Goal: Understand process/instructions: Learn how to perform a task or action

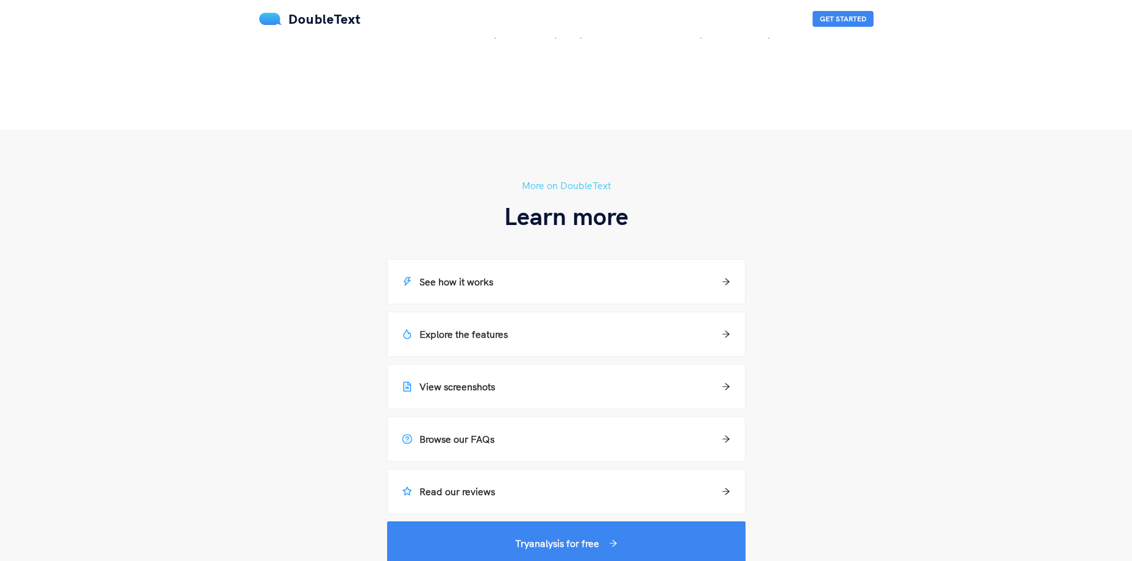
scroll to position [731, 0]
click at [483, 280] on h5 "See how it works" at bounding box center [447, 281] width 91 height 15
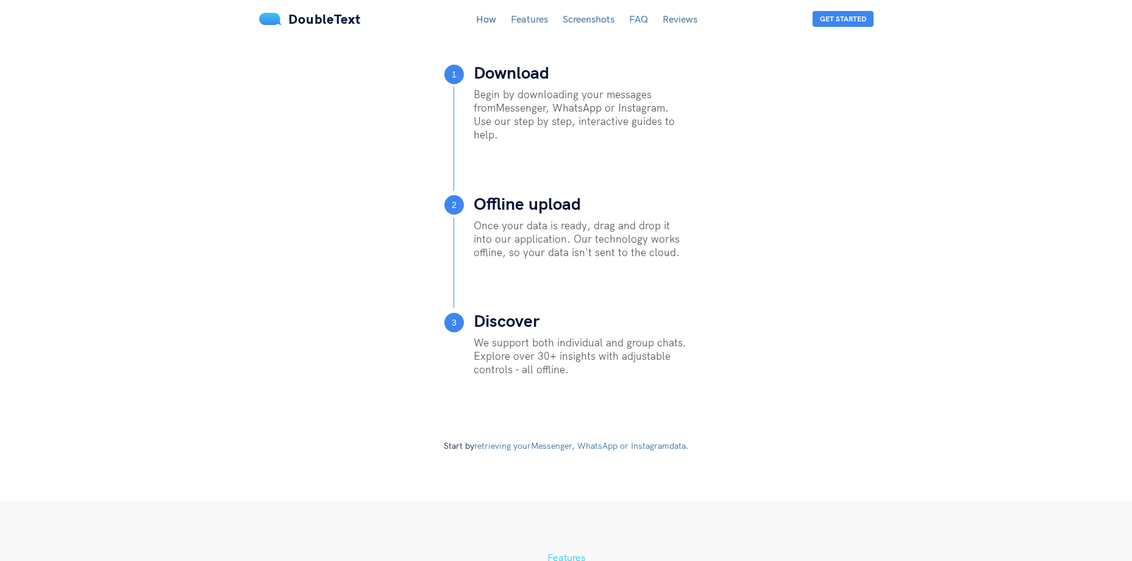
scroll to position [542, 0]
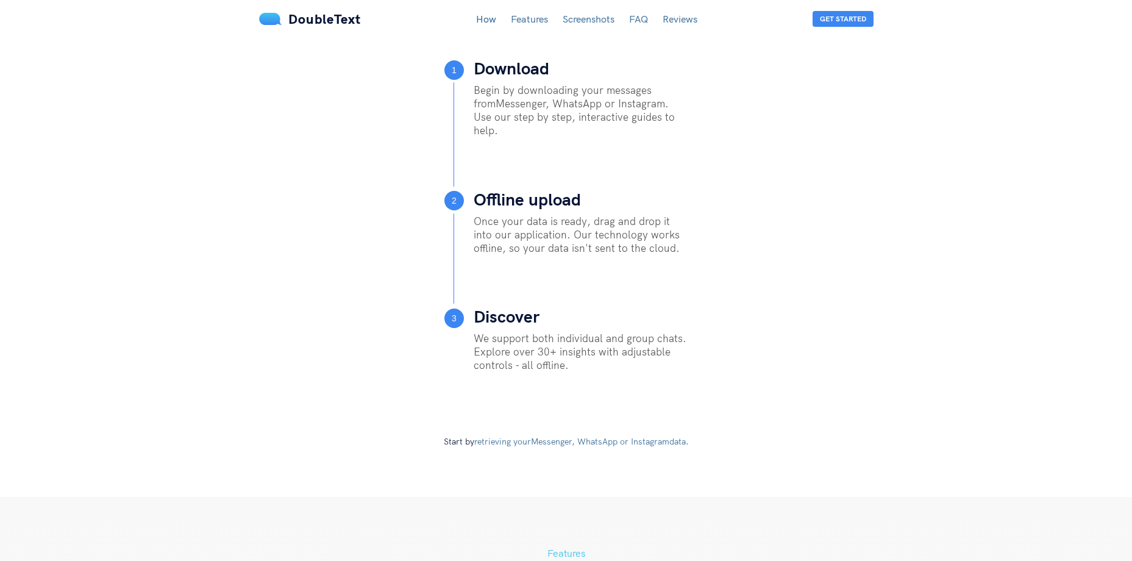
click at [561, 441] on link "retrieving your Messenger, WhatsApp or Instagram data." at bounding box center [581, 441] width 215 height 11
